Goal: Task Accomplishment & Management: Complete application form

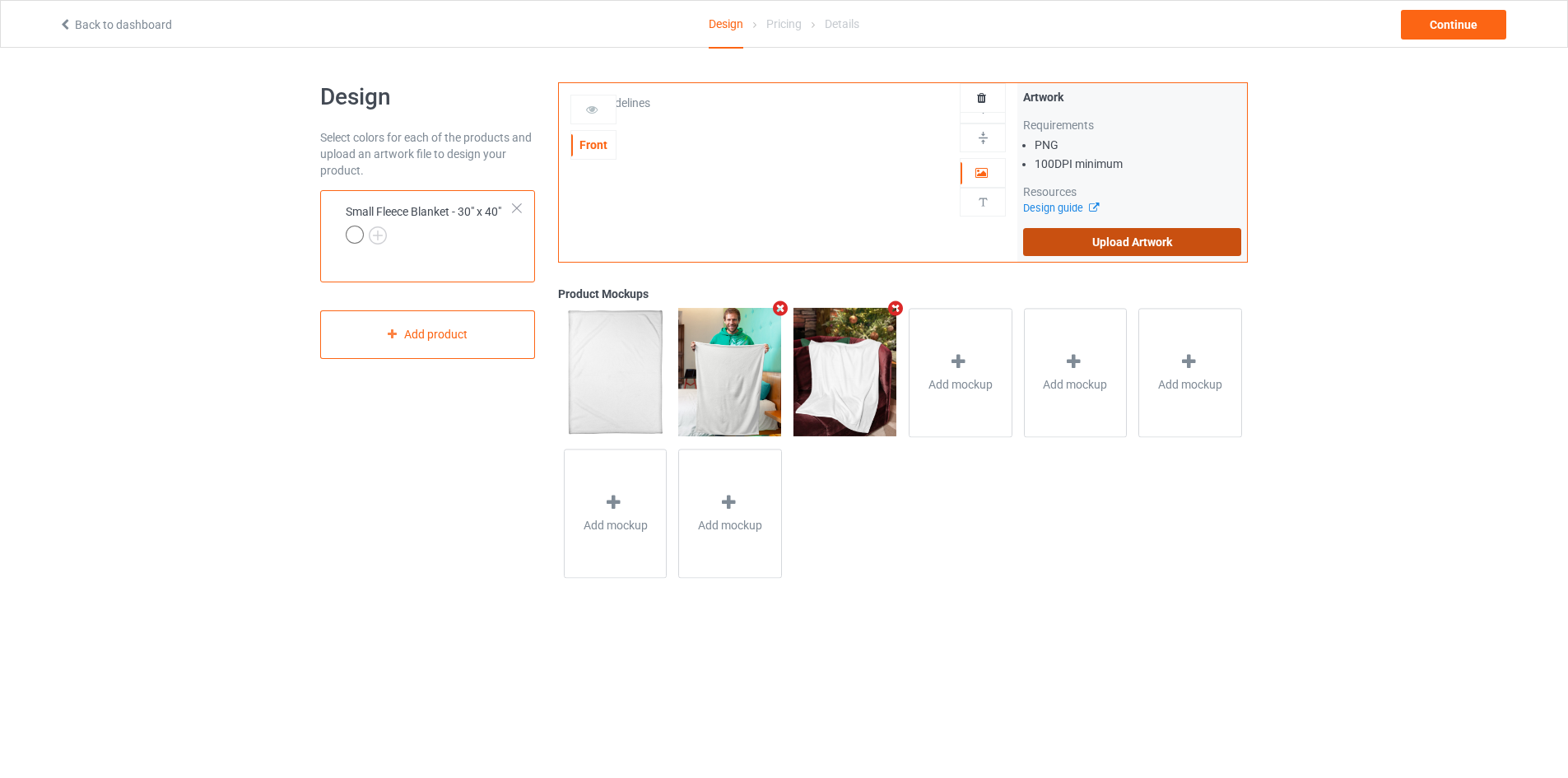
click at [1112, 247] on label "Upload Artwork" at bounding box center [1132, 242] width 218 height 28
click at [0, 0] on input "Upload Artwork" at bounding box center [0, 0] width 0 height 0
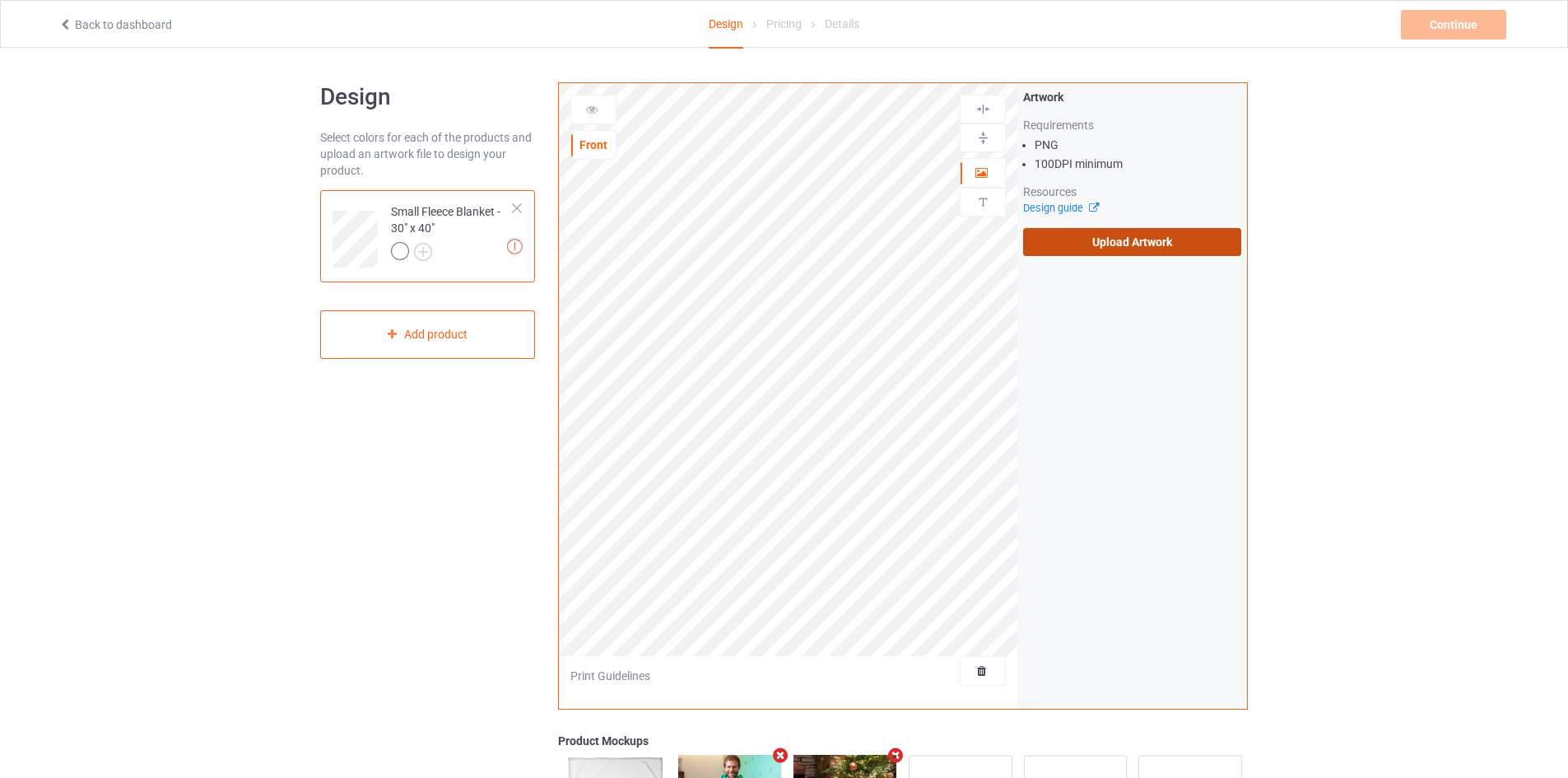
click at [1037, 238] on label "Upload Artwork" at bounding box center [1132, 242] width 218 height 28
click at [0, 0] on input "Upload Artwork" at bounding box center [0, 0] width 0 height 0
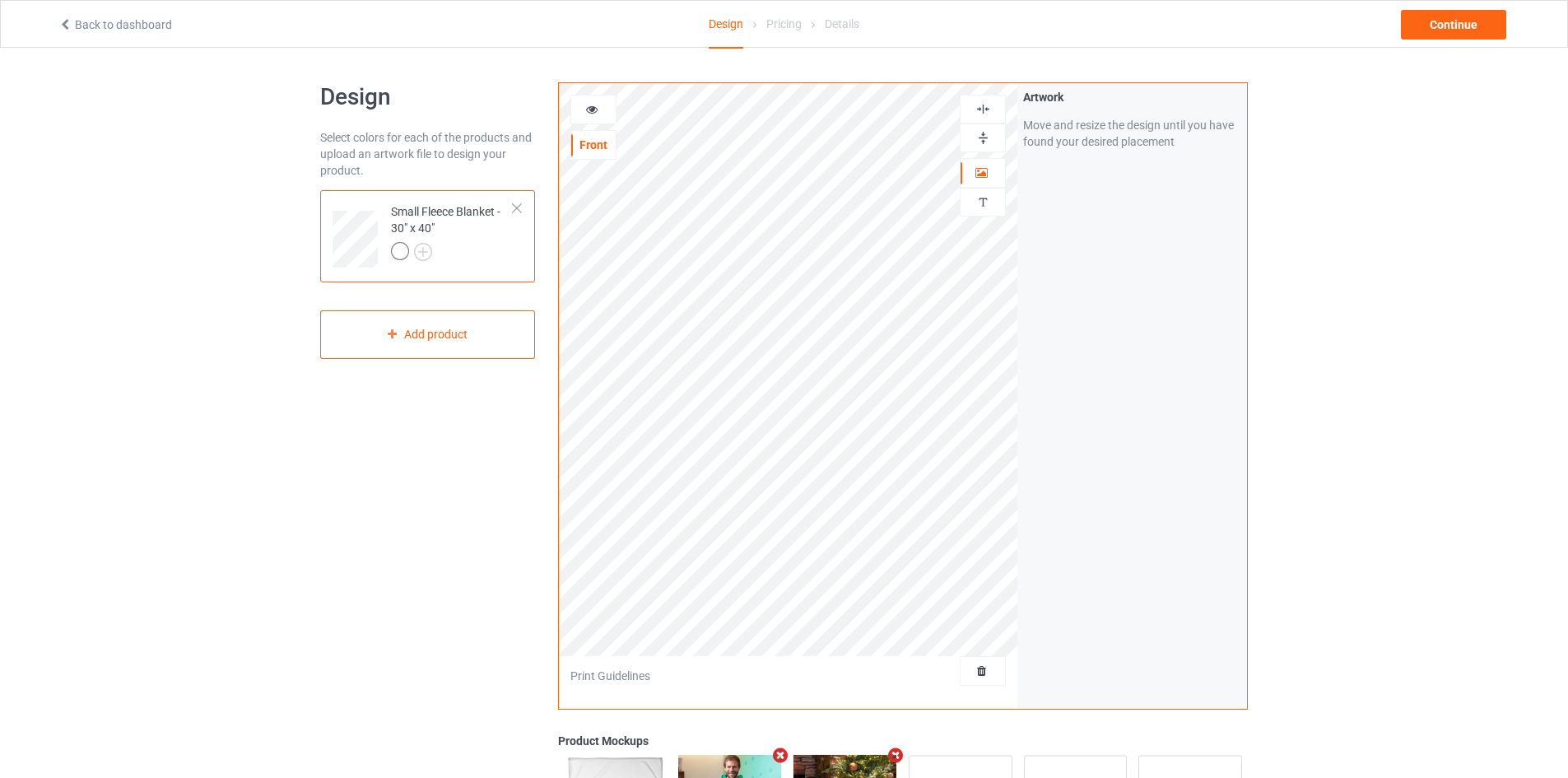
click at [978, 141] on img at bounding box center [983, 137] width 16 height 16
click at [984, 104] on img at bounding box center [983, 109] width 16 height 16
drag, startPoint x: 987, startPoint y: 140, endPoint x: 988, endPoint y: 109, distance: 31.0
click at [987, 139] on img at bounding box center [983, 137] width 16 height 16
click at [988, 100] on div at bounding box center [982, 109] width 46 height 29
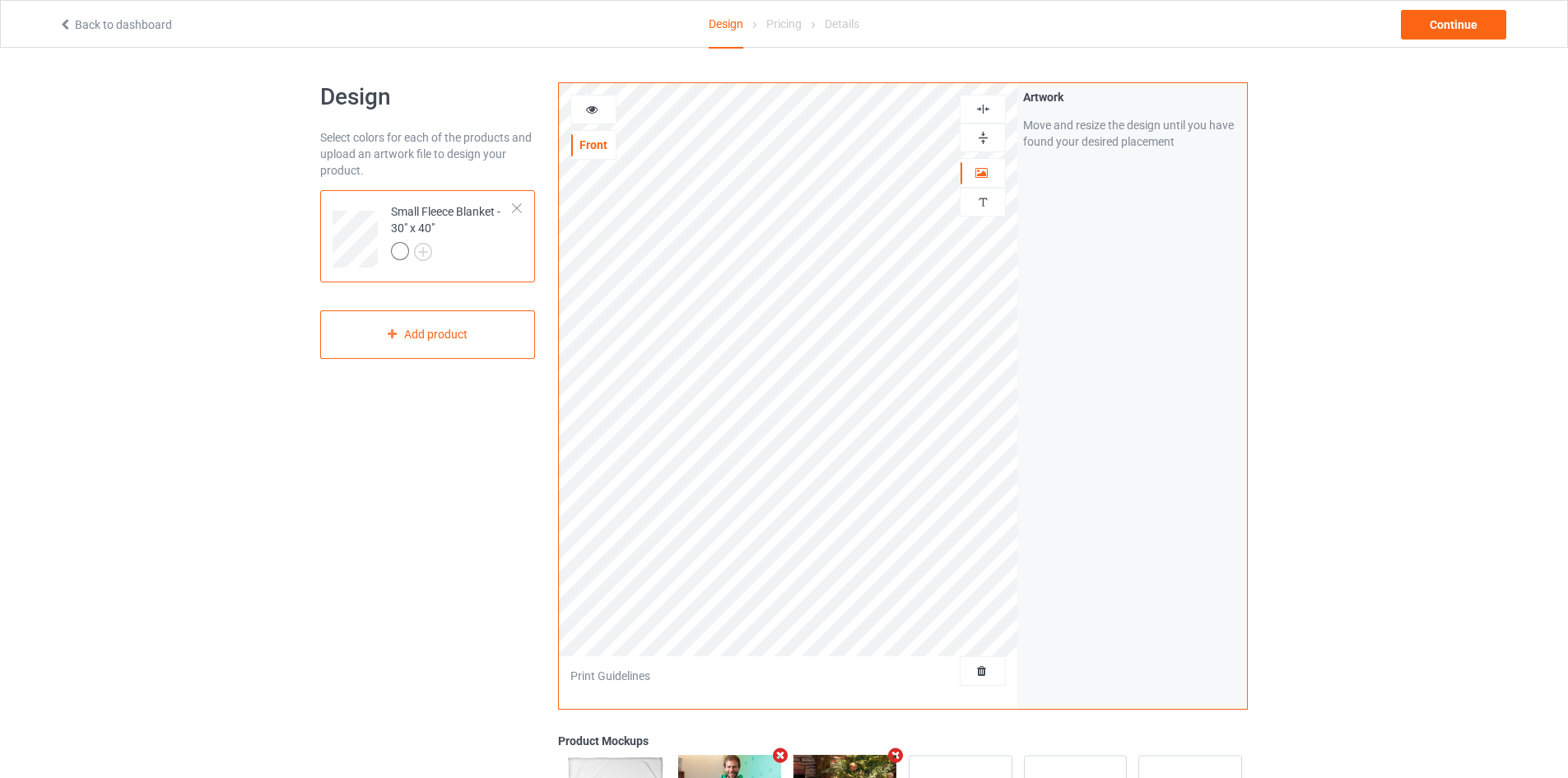
click at [984, 108] on img at bounding box center [983, 109] width 16 height 16
click at [1457, 25] on div "Continue" at bounding box center [1454, 24] width 105 height 29
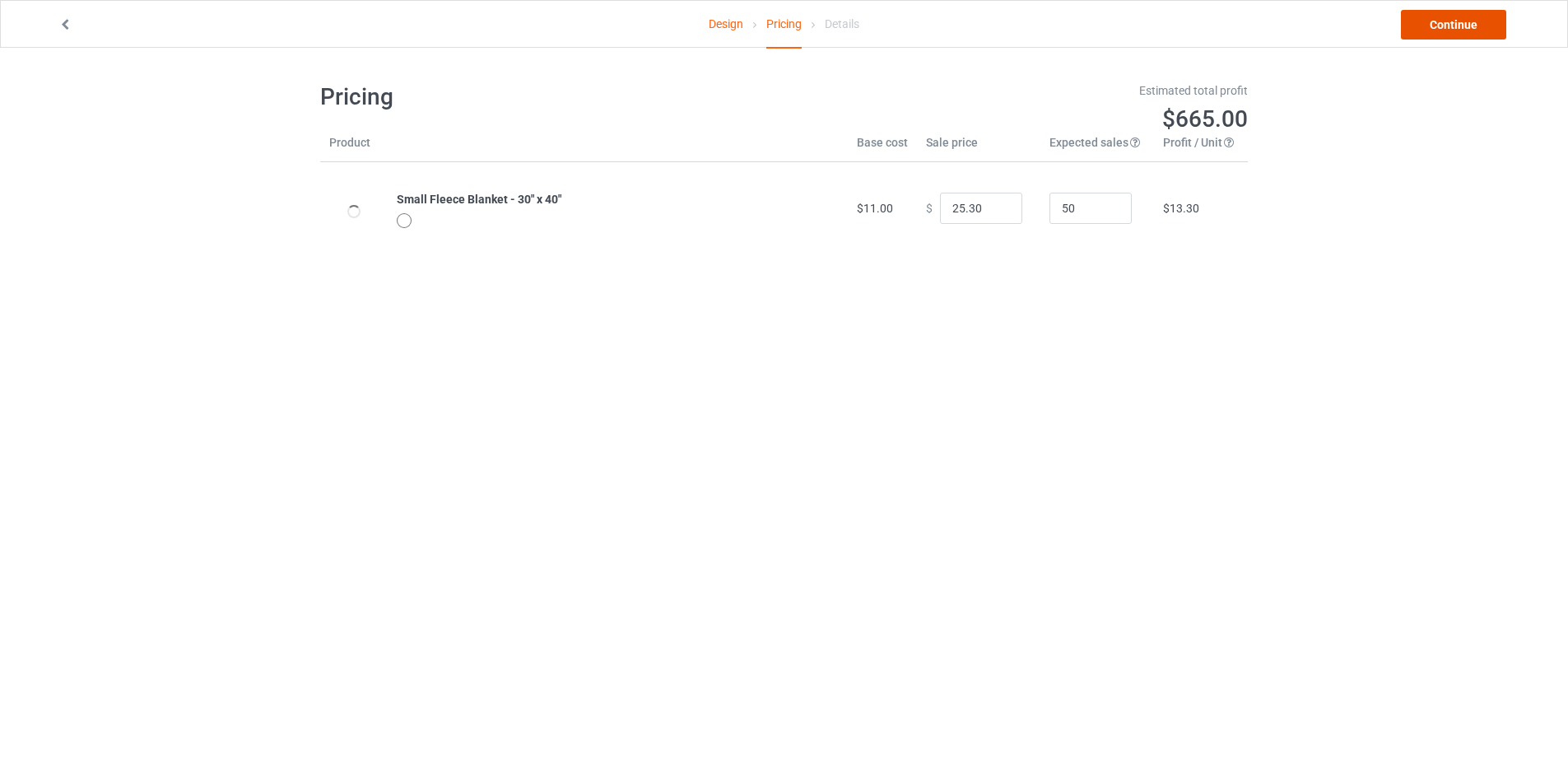
click at [1454, 24] on link "Continue" at bounding box center [1454, 24] width 105 height 29
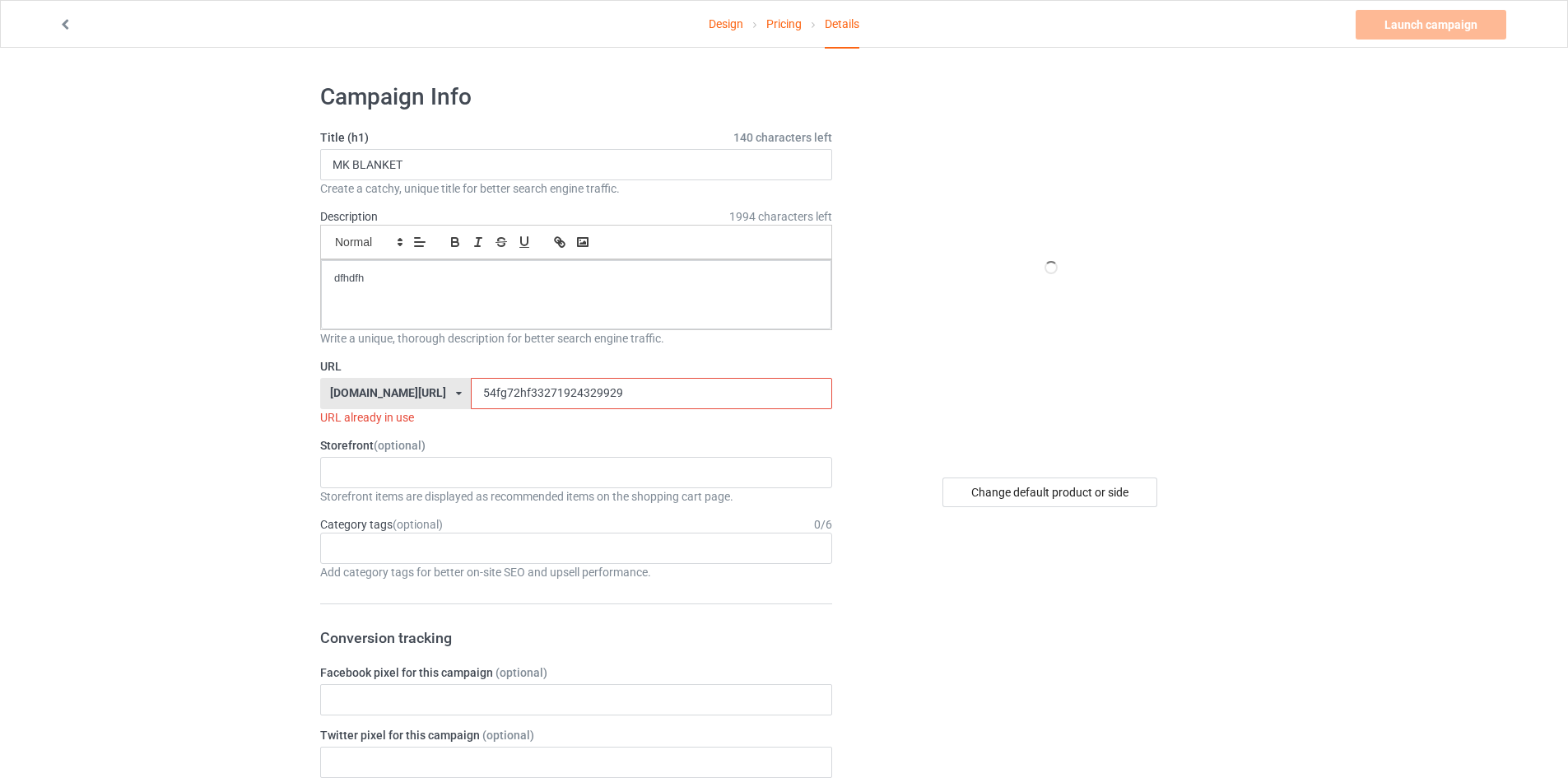
click at [513, 400] on input "54fg72hf33271924329929" at bounding box center [651, 393] width 361 height 31
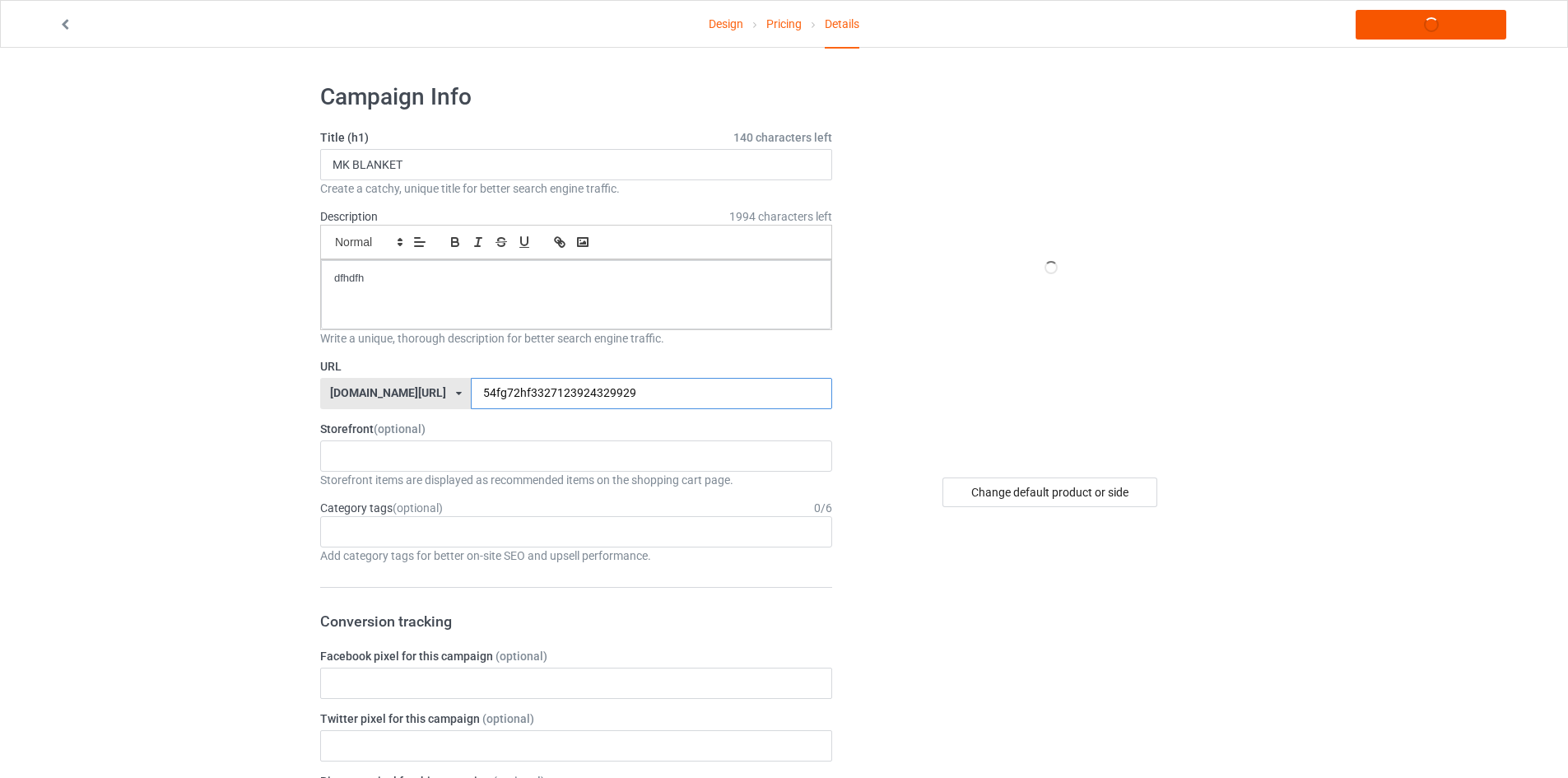
type input "54fg72hf3327123924329929"
click at [1405, 33] on link "Launch campaign" at bounding box center [1431, 24] width 150 height 29
